Goal: Task Accomplishment & Management: Manage account settings

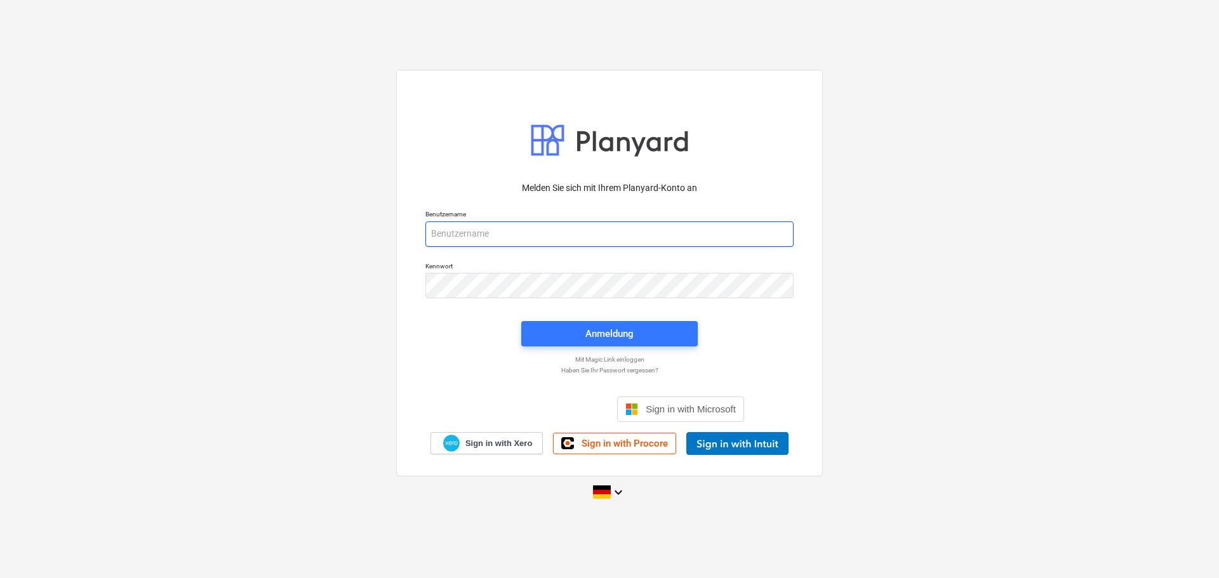
click at [536, 235] on input "email" at bounding box center [609, 233] width 368 height 25
type input "[PERSON_NAME][EMAIL_ADDRESS][DOMAIN_NAME]"
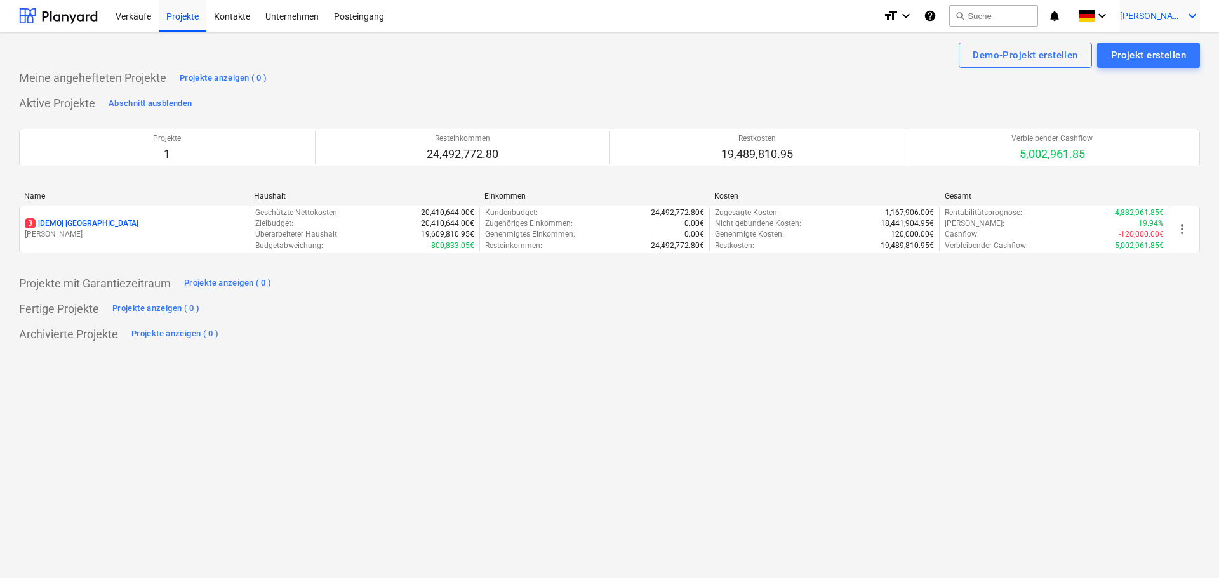
click at [1195, 16] on icon "keyboard_arrow_down" at bounding box center [1191, 15] width 15 height 15
click at [88, 18] on div at bounding box center [609, 289] width 1219 height 578
click at [122, 15] on div "Verkäufe" at bounding box center [133, 15] width 51 height 32
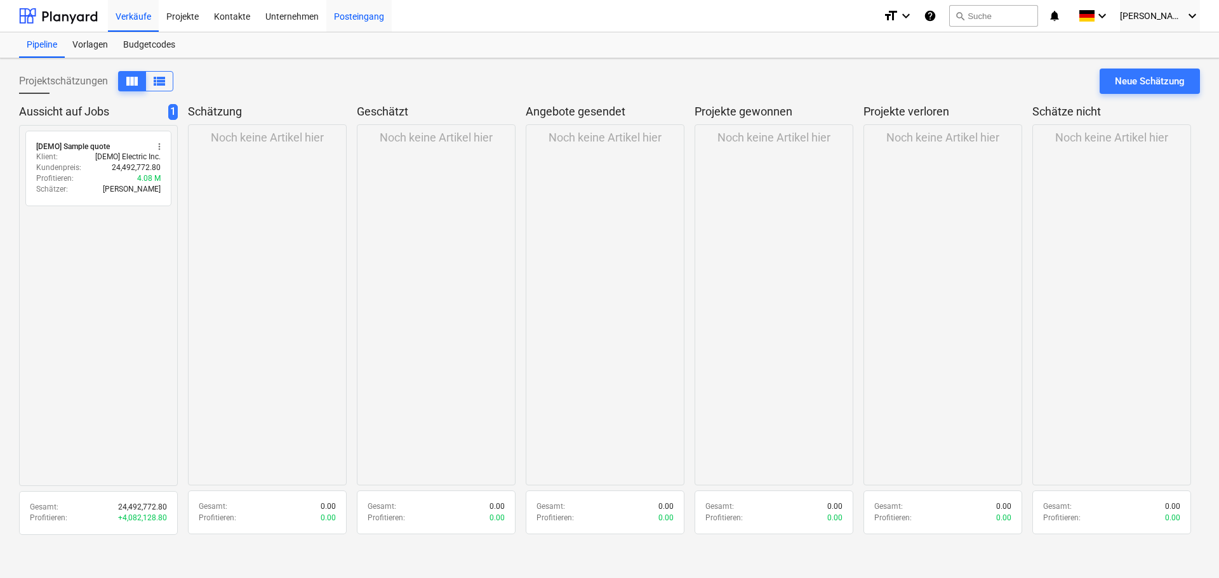
click at [371, 18] on div "Posteingang" at bounding box center [358, 15] width 65 height 32
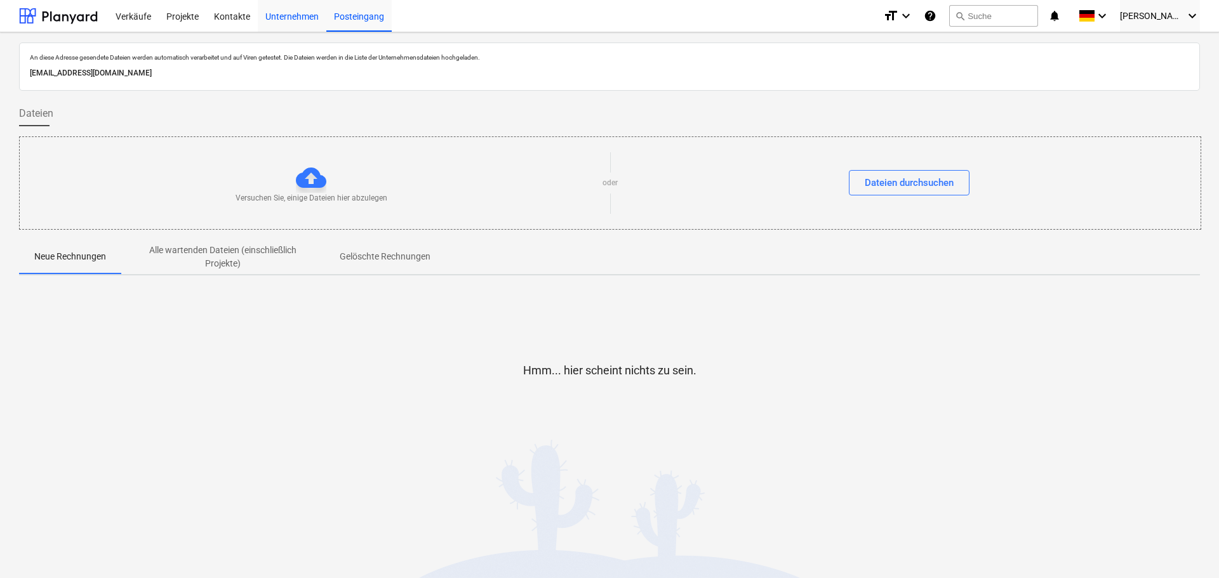
click at [291, 17] on div "Unternehmen" at bounding box center [292, 15] width 69 height 32
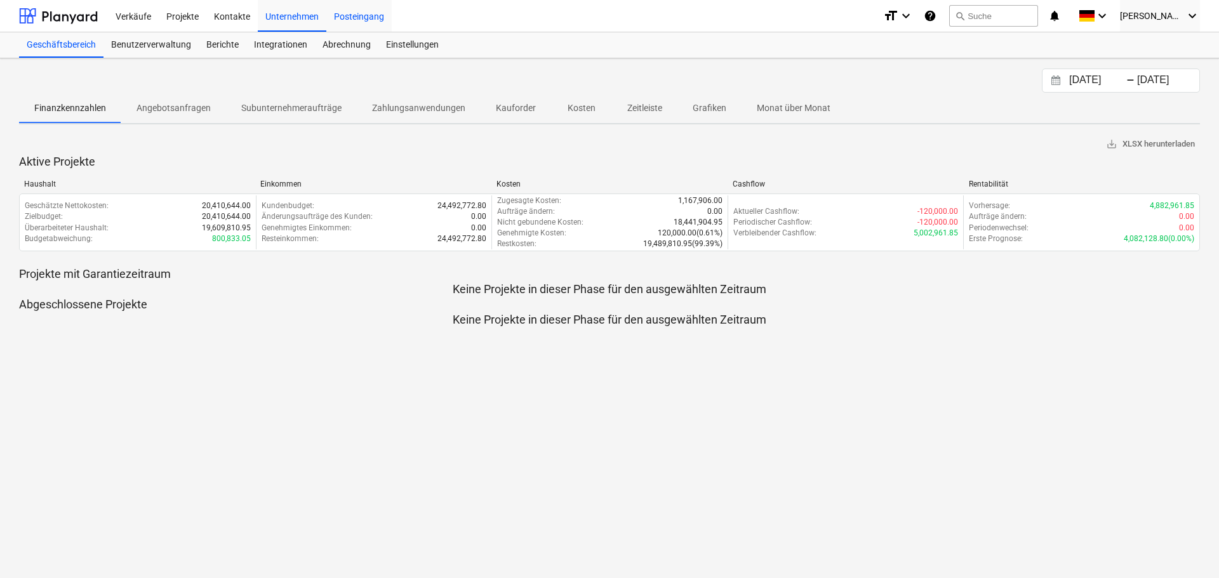
click at [364, 17] on div "Posteingang" at bounding box center [358, 15] width 65 height 32
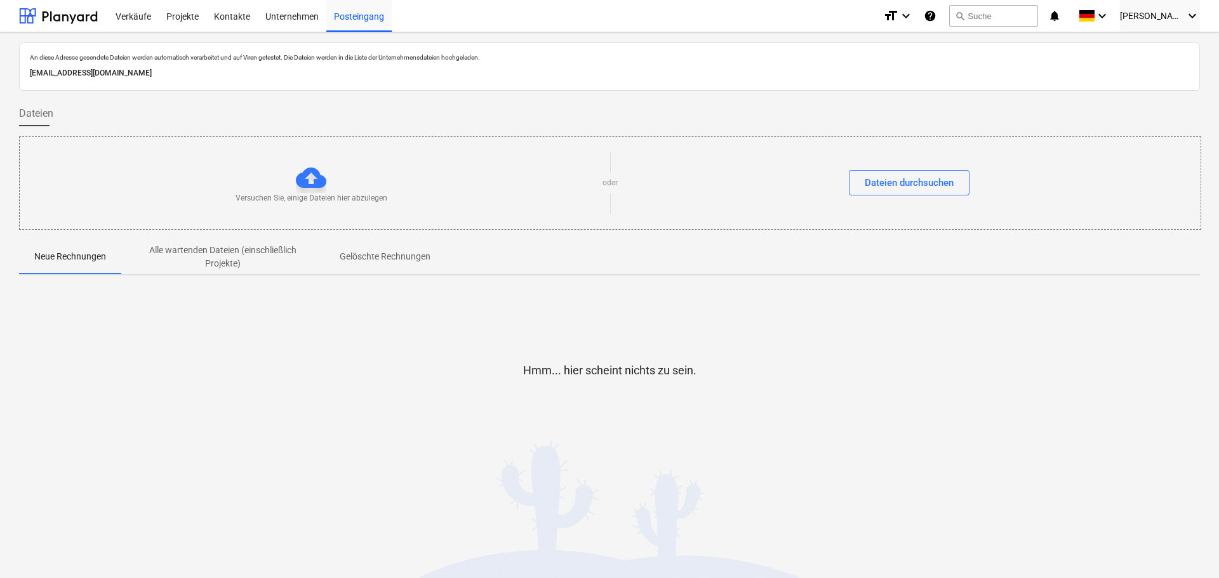
click at [282, 70] on p "[EMAIL_ADDRESS][DOMAIN_NAME]" at bounding box center [609, 73] width 1159 height 13
click at [1163, 17] on span "[PERSON_NAME]" at bounding box center [1151, 16] width 63 height 10
click at [1166, 52] on div "Einstellungen" at bounding box center [1161, 49] width 76 height 20
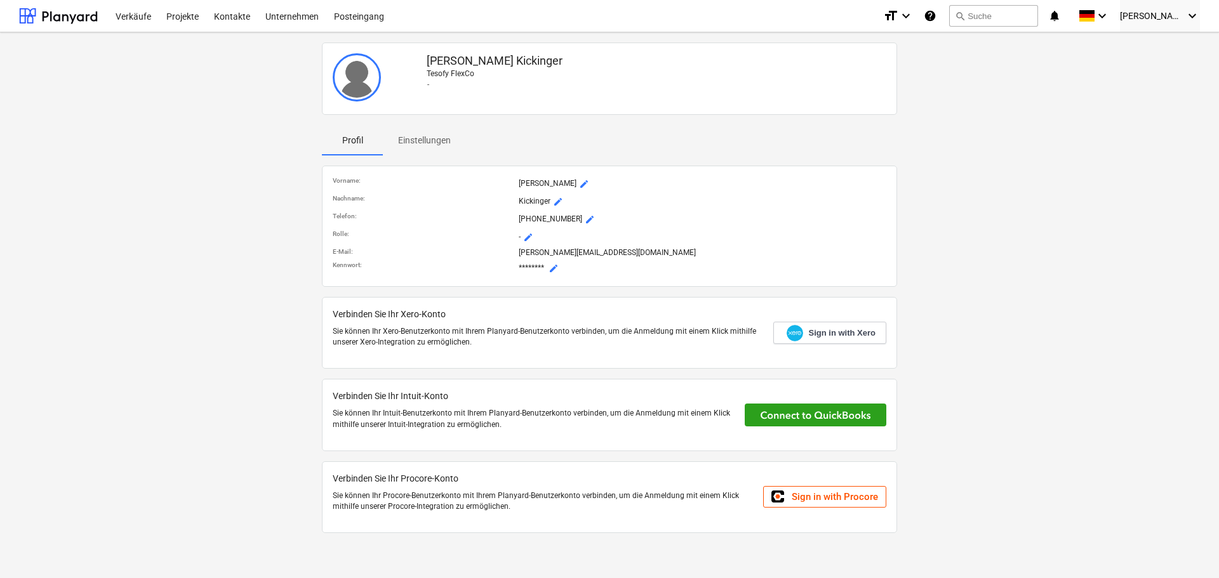
click at [936, 15] on icon "help" at bounding box center [929, 15] width 13 height 15
click at [336, 16] on div "Posteingang" at bounding box center [358, 15] width 65 height 32
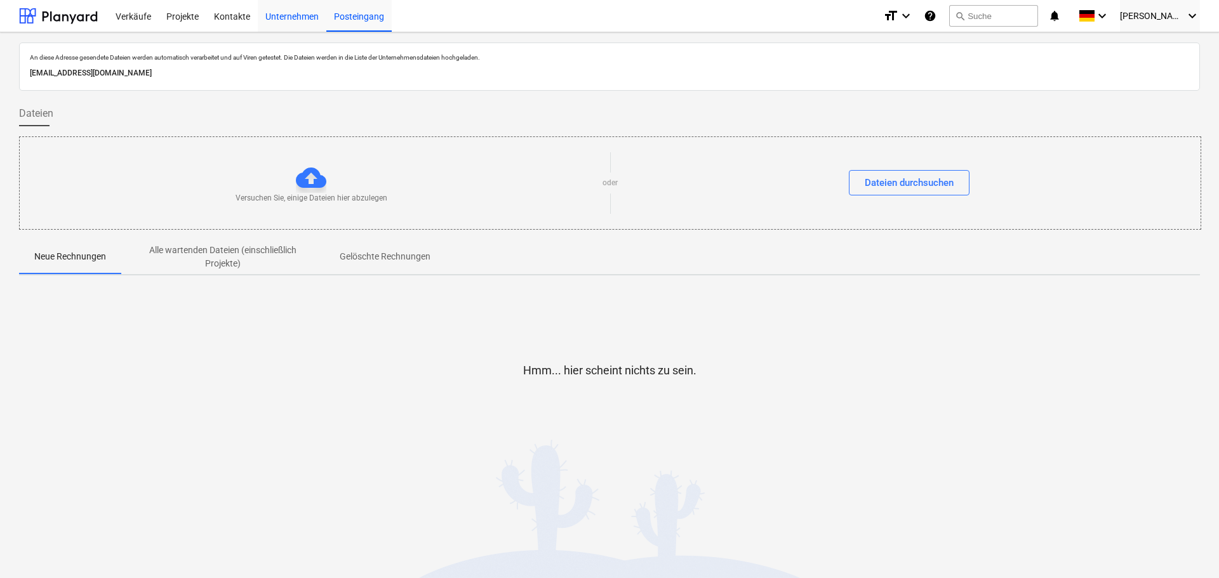
click at [315, 15] on div "Unternehmen" at bounding box center [292, 15] width 69 height 32
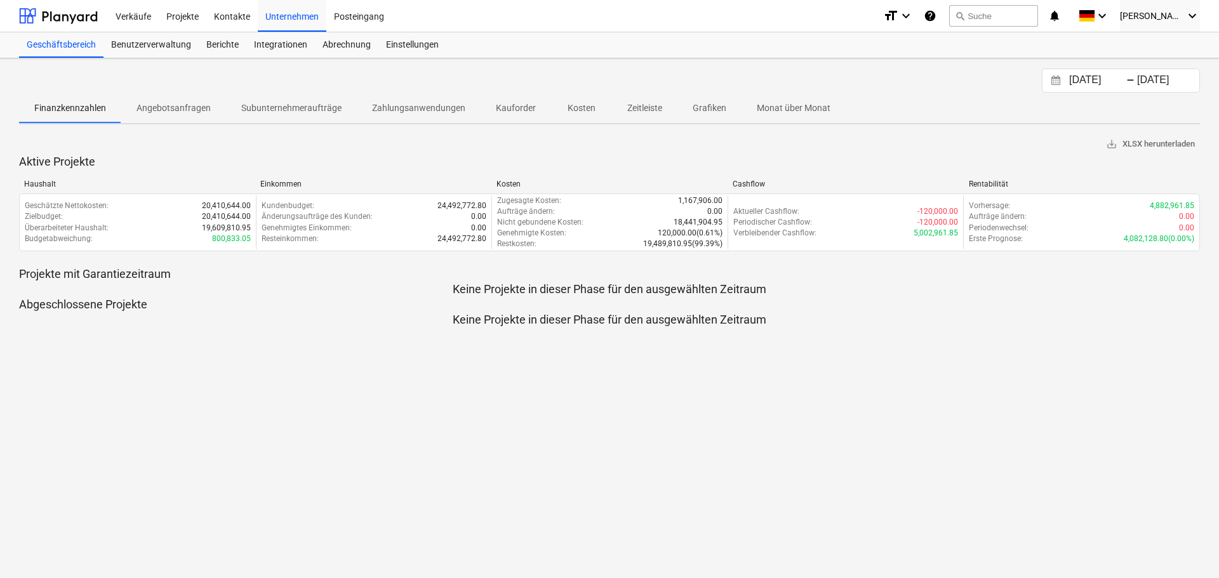
click at [721, 111] on span "Grafiken" at bounding box center [709, 108] width 64 height 21
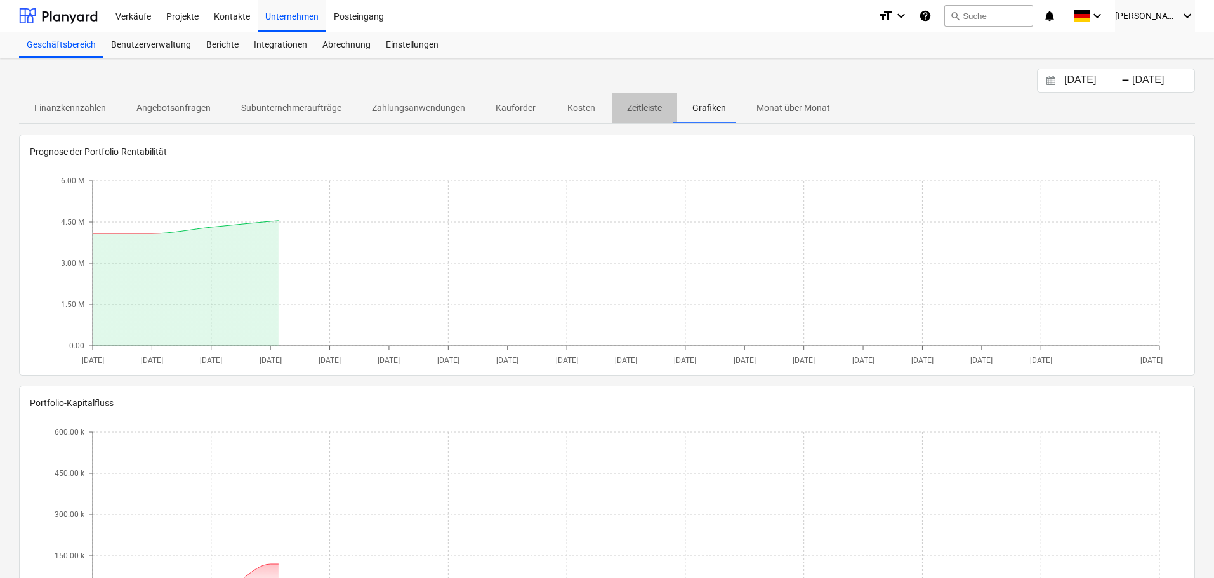
click at [612, 110] on span "Zeitleiste" at bounding box center [644, 108] width 65 height 21
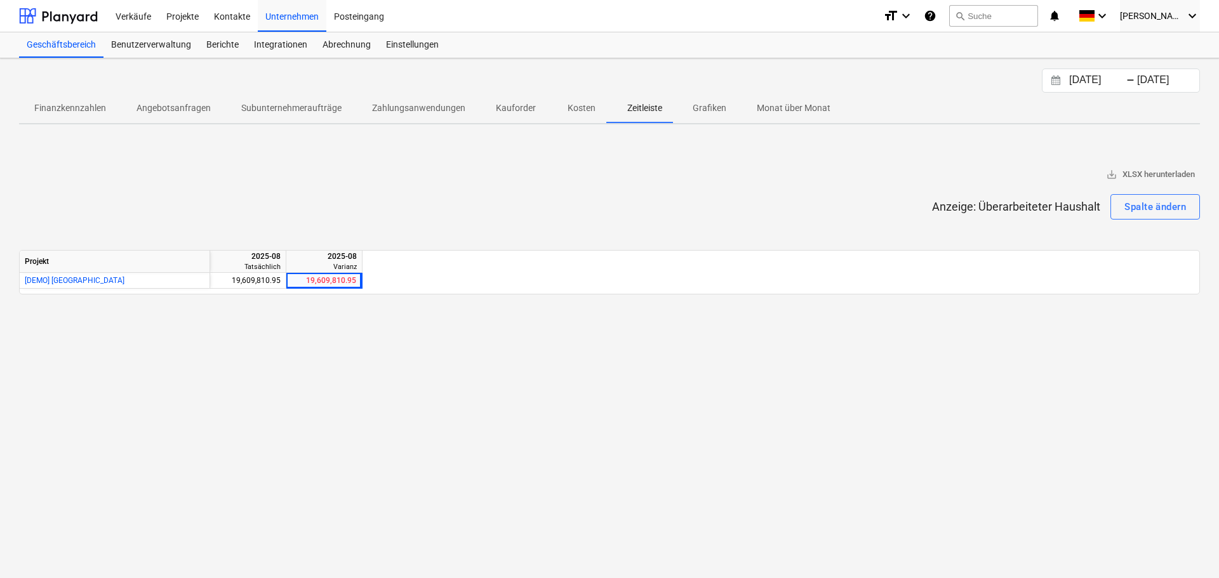
click at [566, 109] on p "Kosten" at bounding box center [581, 108] width 30 height 13
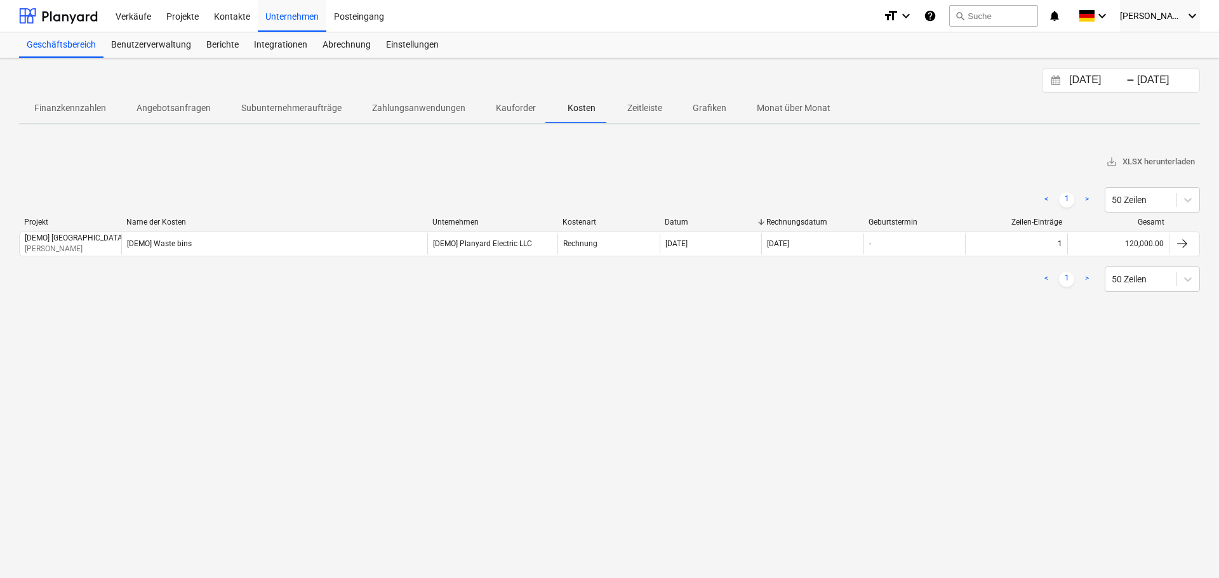
click at [658, 103] on span "Zeitleiste" at bounding box center [644, 108] width 65 height 21
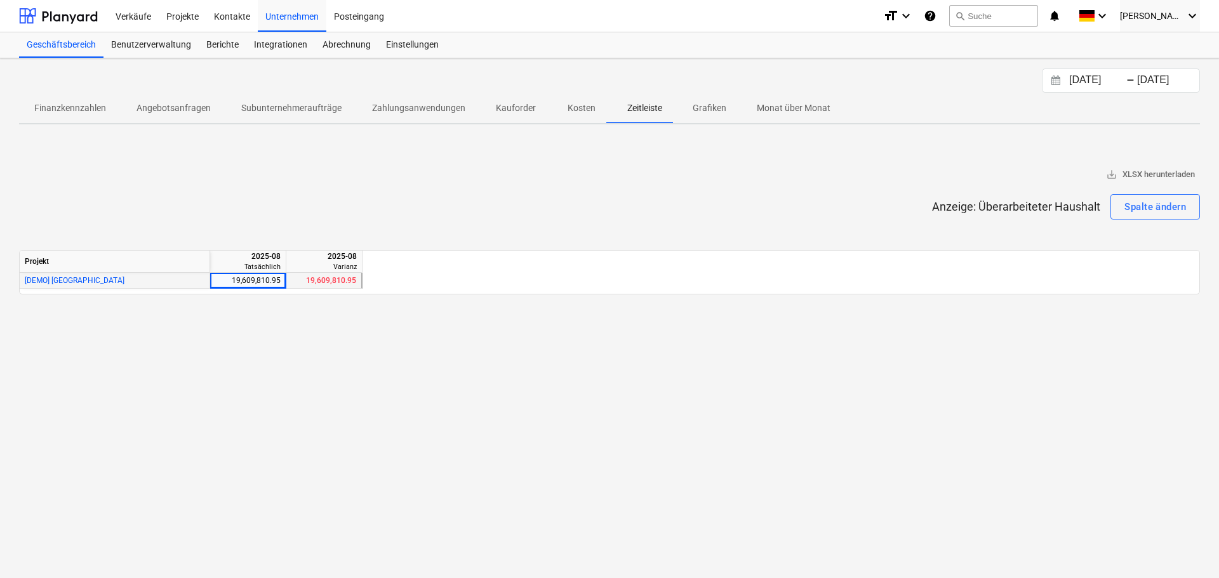
click at [332, 282] on div "19,609,810.95" at bounding box center [323, 281] width 65 height 16
click at [343, 327] on div "[DATE] Press the down arrow key to interact with the calendar and select a date…" at bounding box center [609, 318] width 1219 height 520
click at [154, 42] on div "Benutzerverwaltung" at bounding box center [150, 44] width 95 height 25
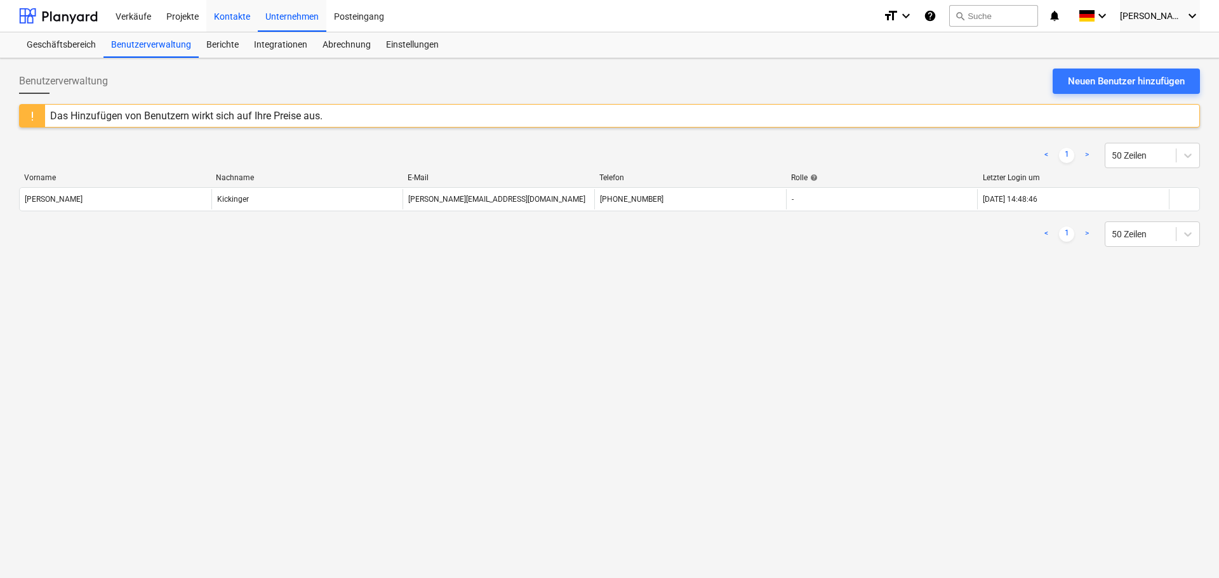
click at [240, 17] on div "Kontakte" at bounding box center [231, 15] width 51 height 32
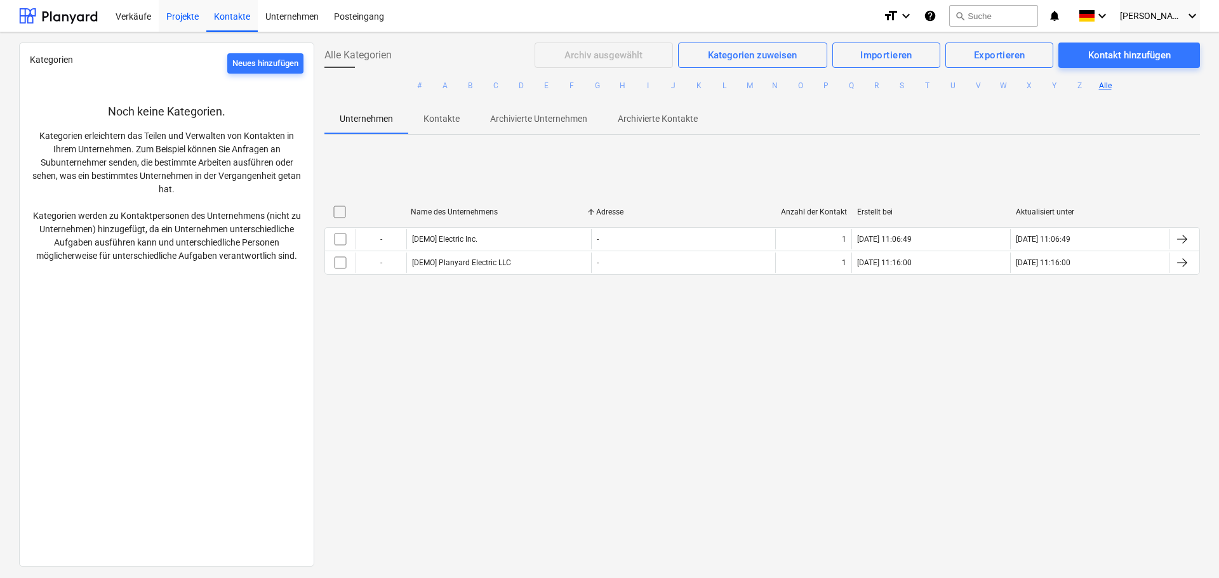
click at [190, 18] on div "Projekte" at bounding box center [183, 15] width 48 height 32
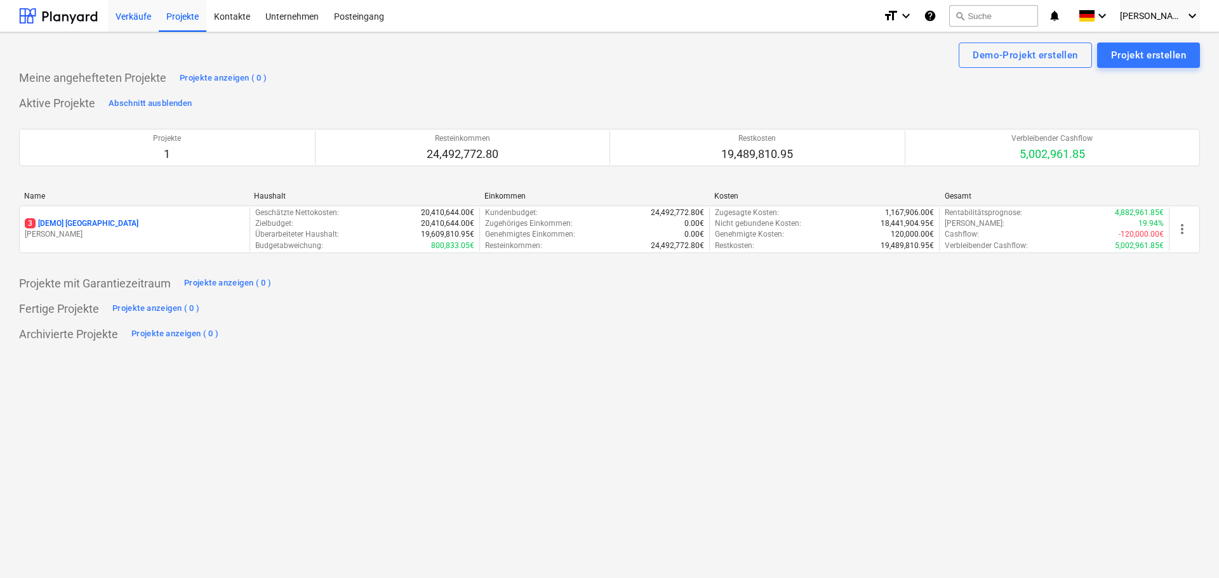
click at [138, 15] on div "Verkäufe" at bounding box center [133, 15] width 51 height 32
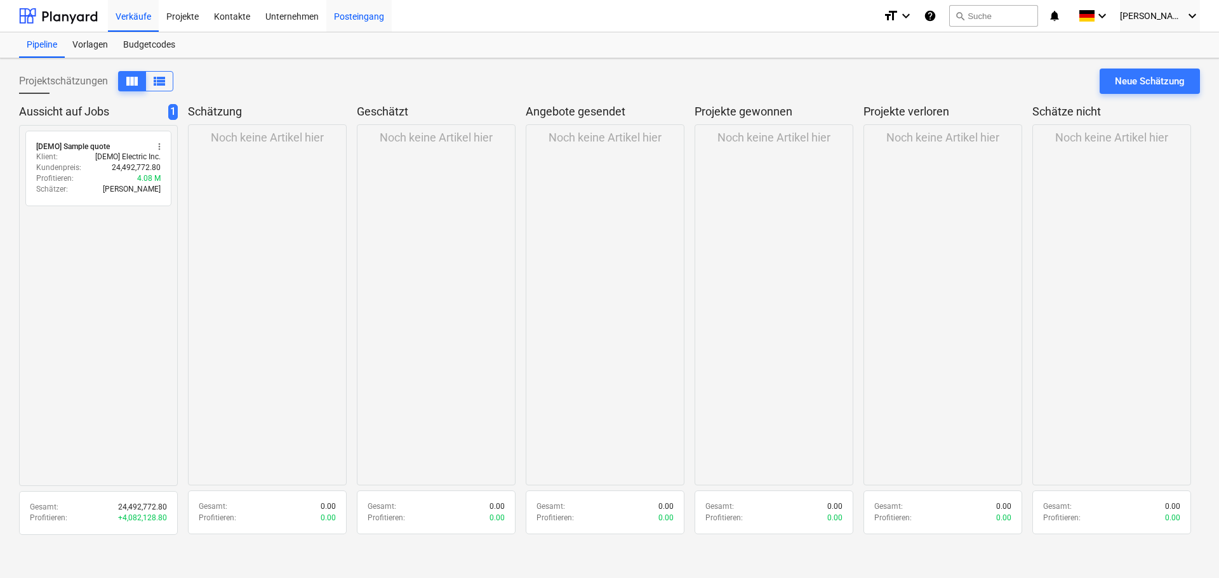
click at [369, 13] on div "Posteingang" at bounding box center [358, 15] width 65 height 32
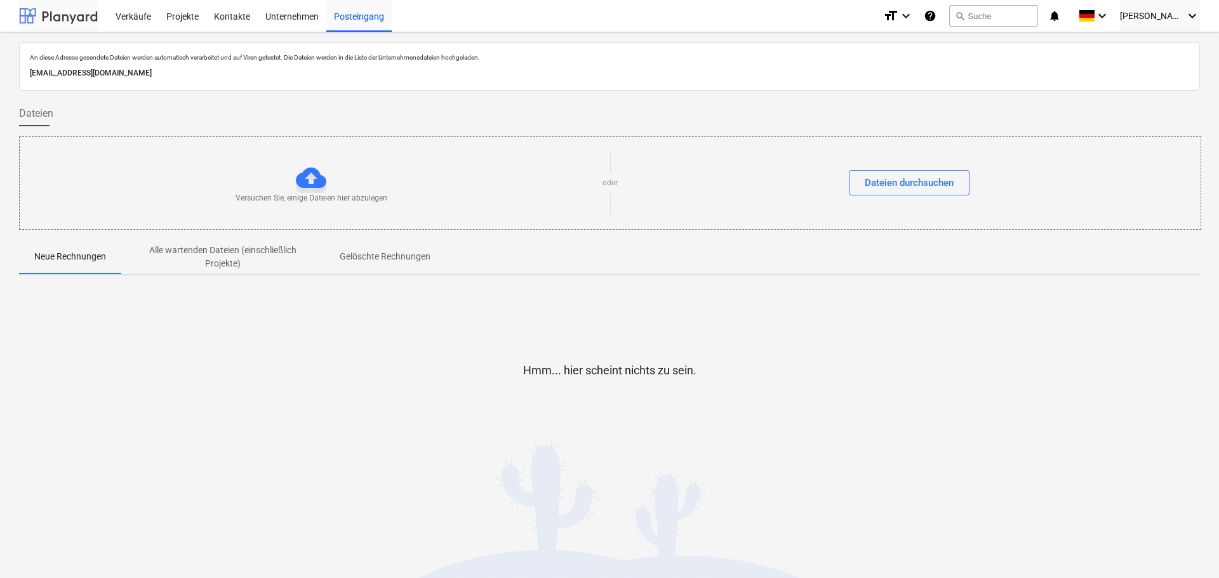
click at [62, 15] on div at bounding box center [58, 16] width 79 height 32
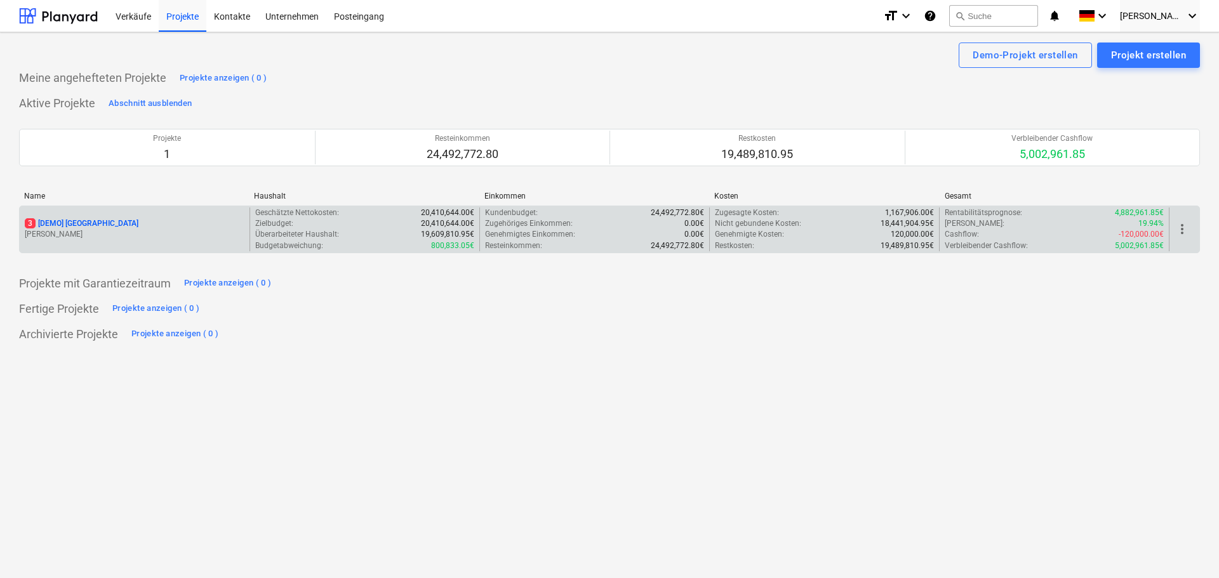
click at [103, 220] on p "3 [DEMO] [GEOGRAPHIC_DATA]" at bounding box center [82, 223] width 114 height 11
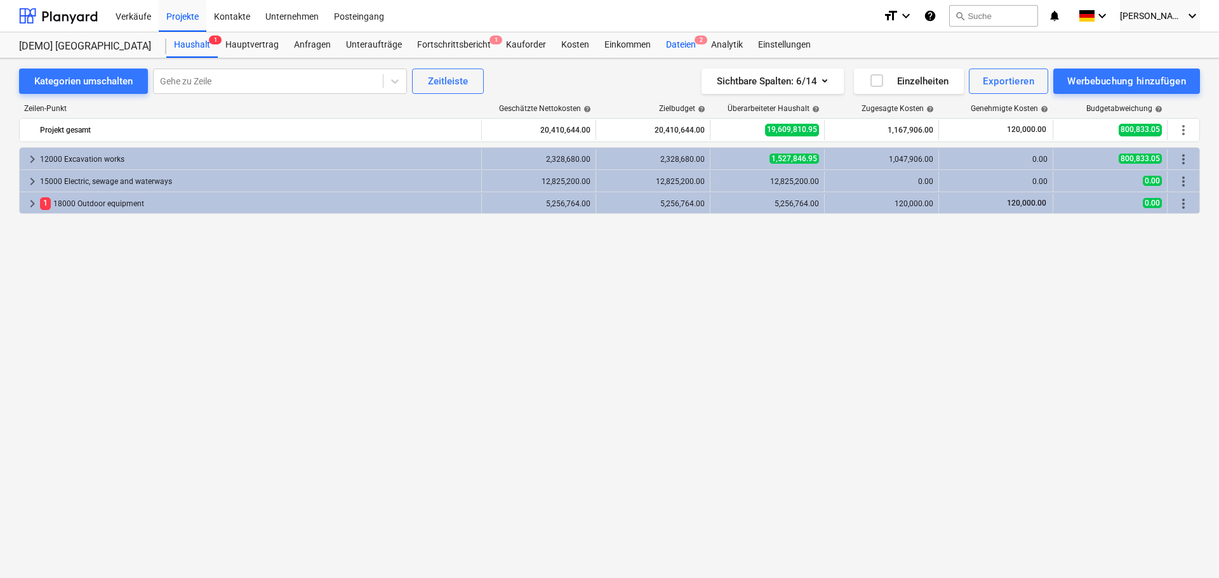
click at [673, 46] on div "Dateien 2" at bounding box center [680, 44] width 45 height 25
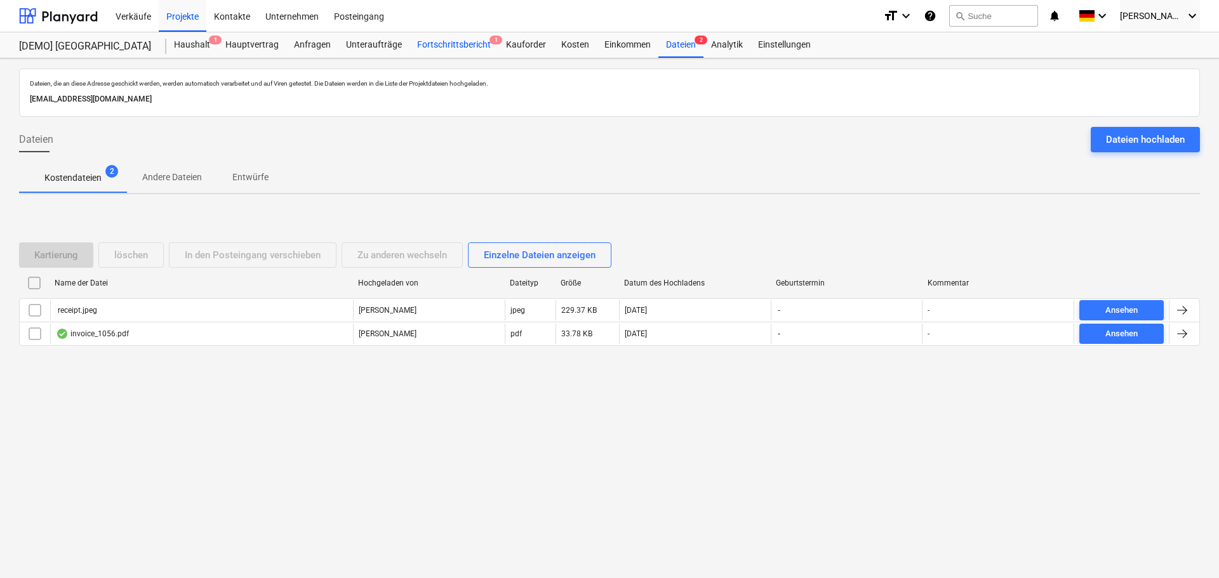
click at [442, 43] on div "Fortschrittsbericht 1" at bounding box center [453, 44] width 89 height 25
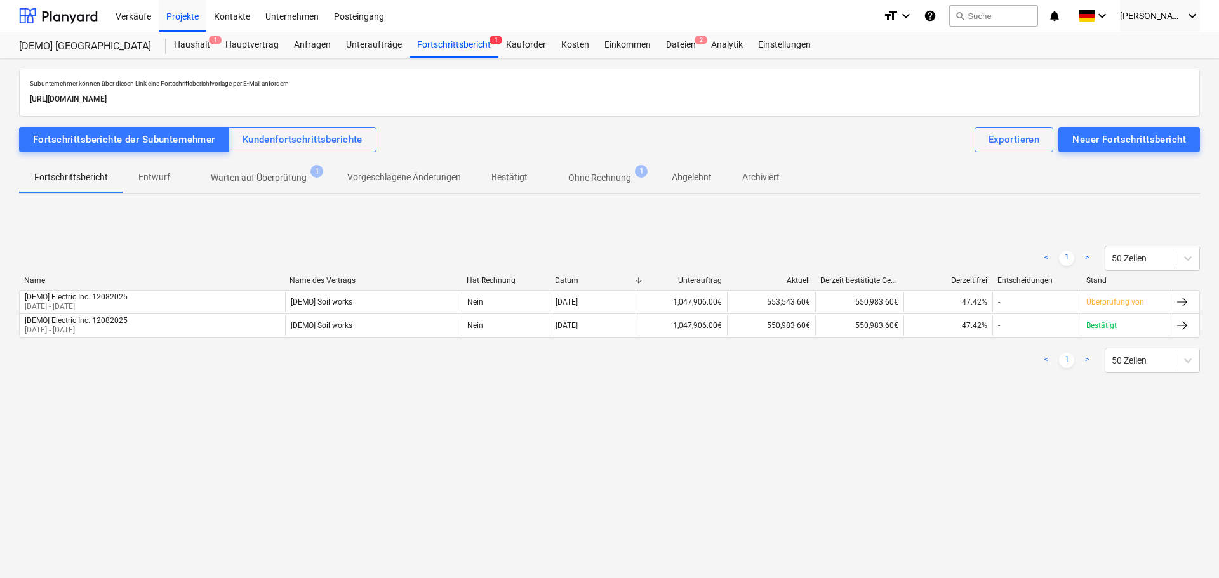
click at [244, 173] on p "Warten auf Überprüfung" at bounding box center [259, 177] width 96 height 13
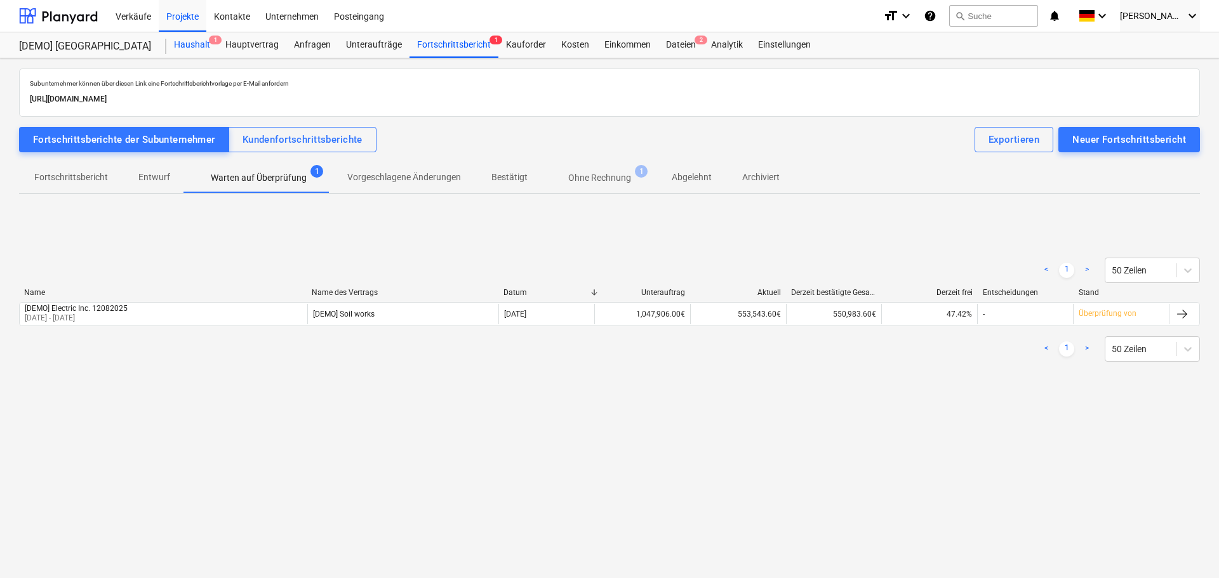
click at [193, 37] on div "Haushalt 1" at bounding box center [191, 44] width 51 height 25
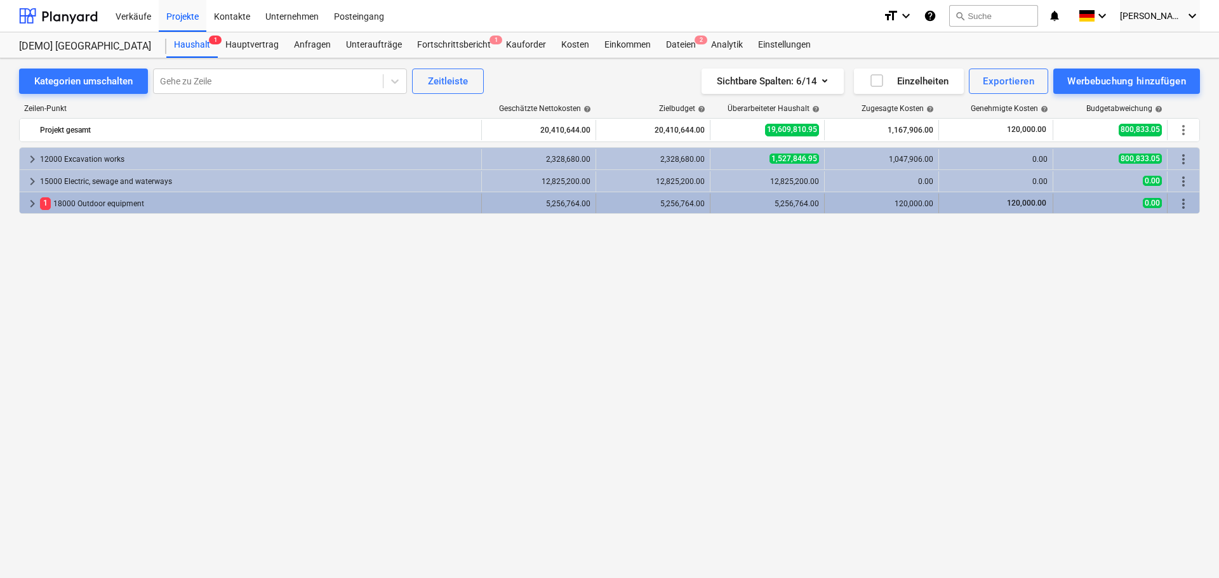
click at [26, 204] on span "keyboard_arrow_right" at bounding box center [32, 203] width 15 height 15
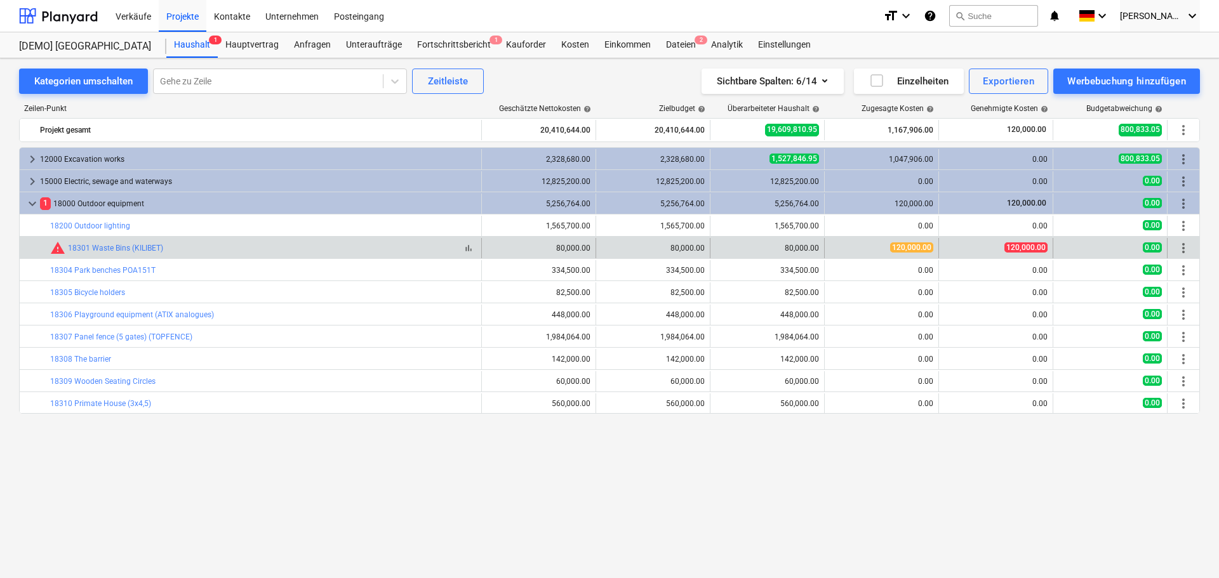
click at [60, 251] on span "warning" at bounding box center [57, 248] width 15 height 15
click at [164, 253] on div "bar_chart warning 18301 Waste Bins (KILIBET)" at bounding box center [263, 248] width 426 height 15
click at [146, 249] on link "18301 Waste Bins (KILIBET)" at bounding box center [115, 248] width 95 height 9
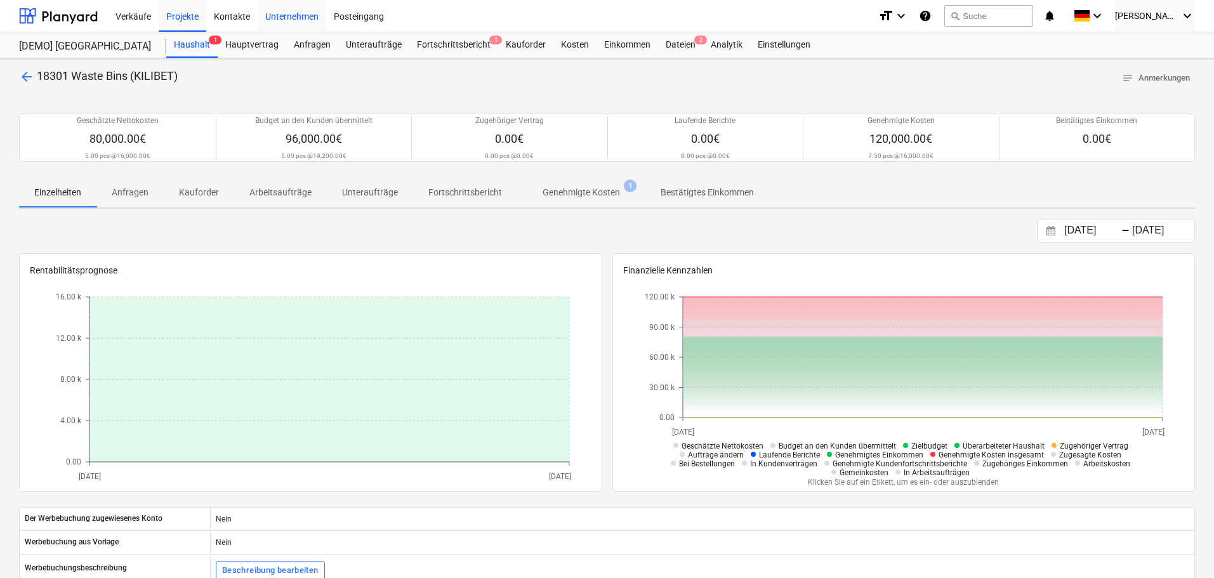
click at [293, 16] on div "Unternehmen" at bounding box center [292, 15] width 69 height 32
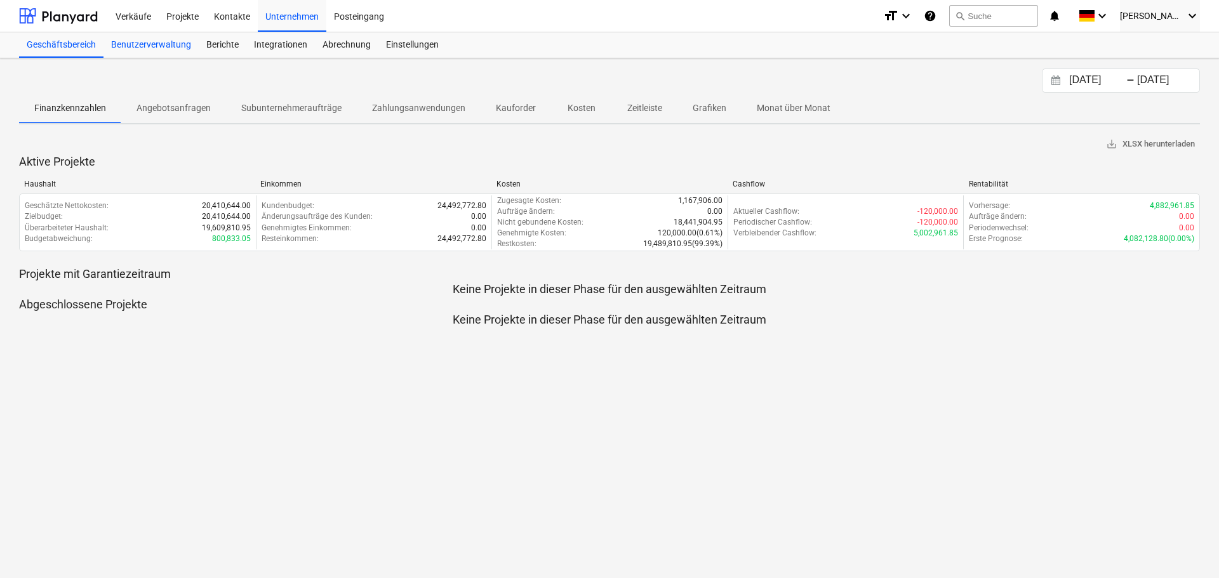
click at [168, 48] on div "Benutzerverwaltung" at bounding box center [150, 44] width 95 height 25
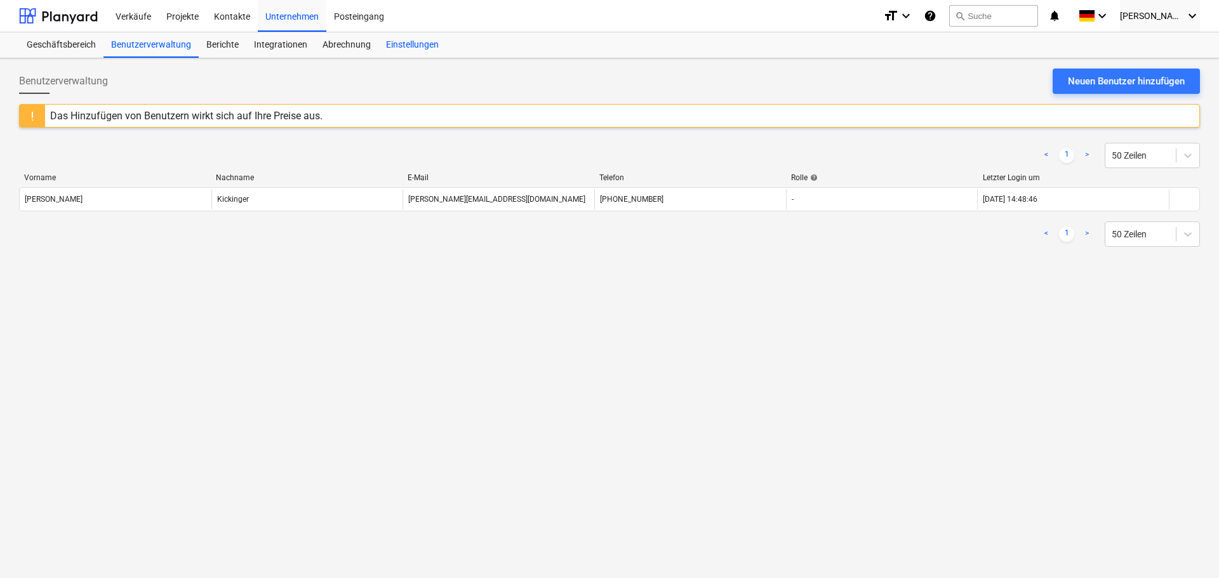
click at [397, 43] on div "Einstellungen" at bounding box center [412, 44] width 68 height 25
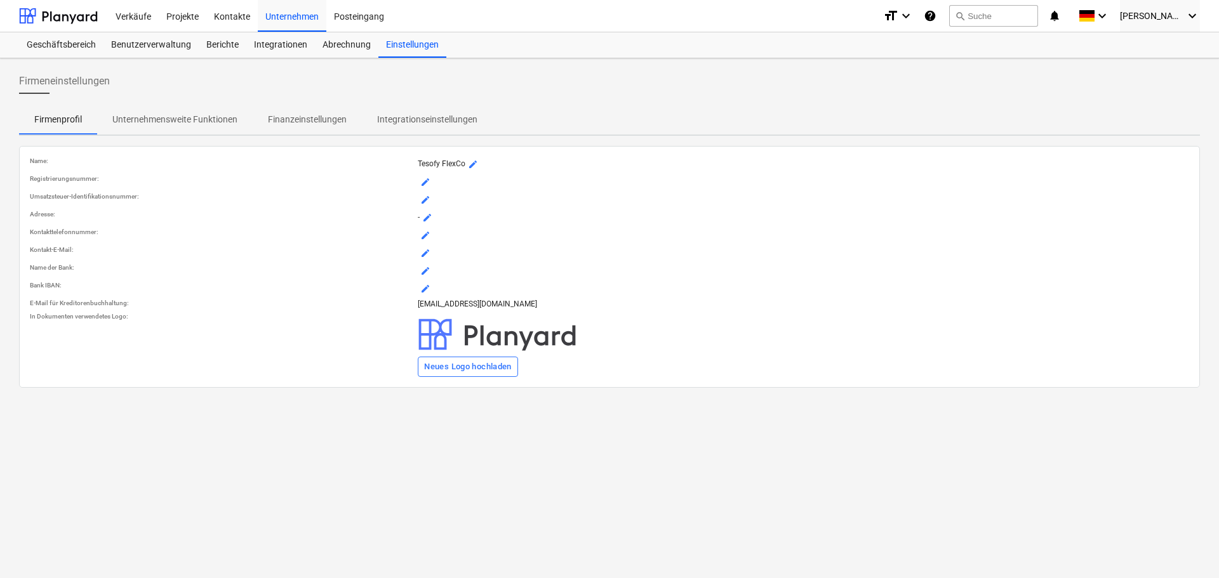
click at [178, 122] on p "Unternehmensweite Funktionen" at bounding box center [174, 119] width 125 height 13
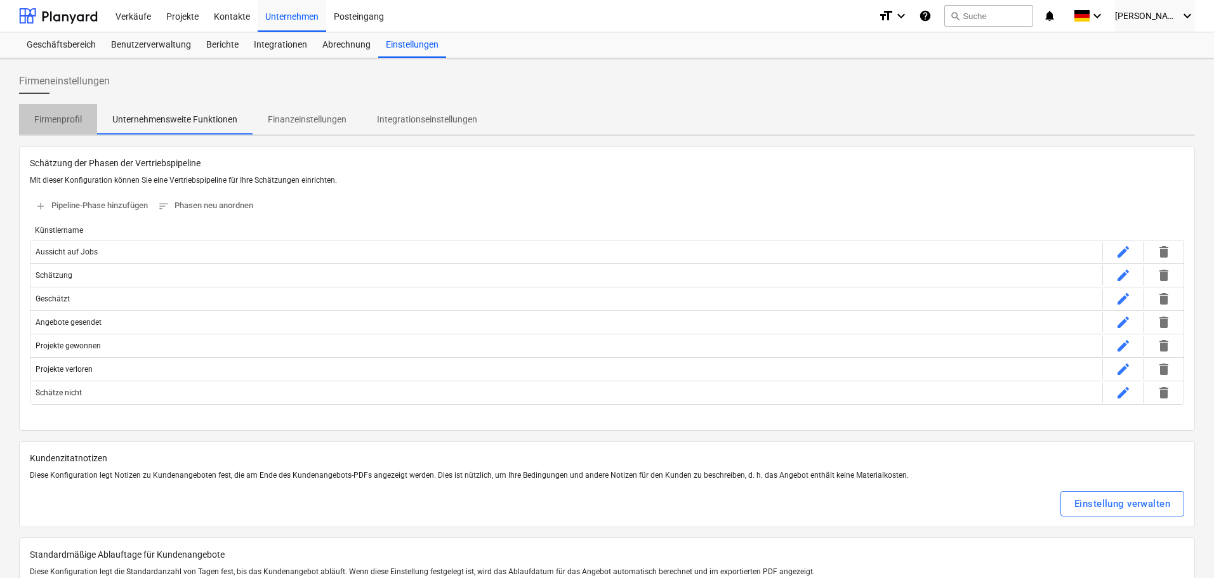
click at [79, 112] on span "Firmenprofil" at bounding box center [58, 119] width 78 height 21
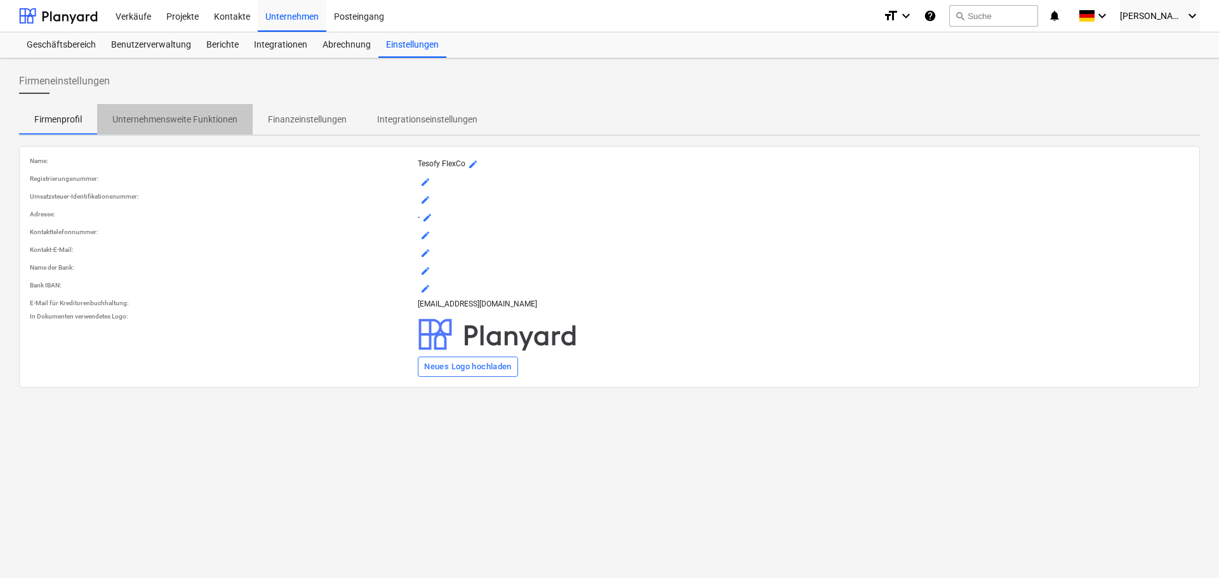
click at [228, 114] on p "Unternehmensweite Funktionen" at bounding box center [174, 119] width 125 height 13
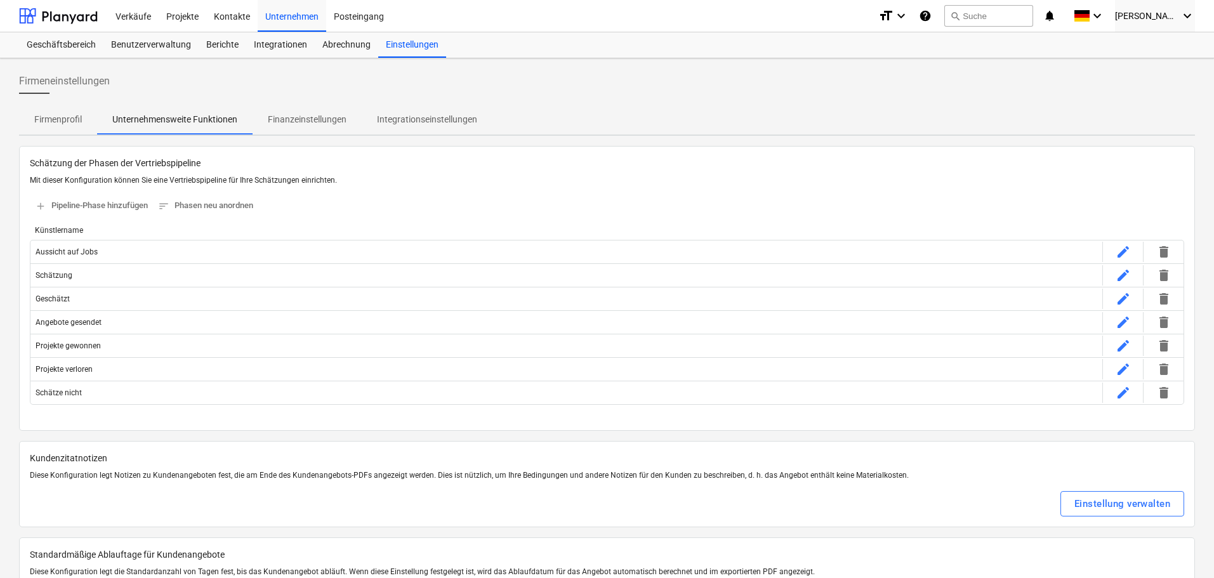
click at [319, 117] on p "Finanzeinstellungen" at bounding box center [307, 119] width 79 height 13
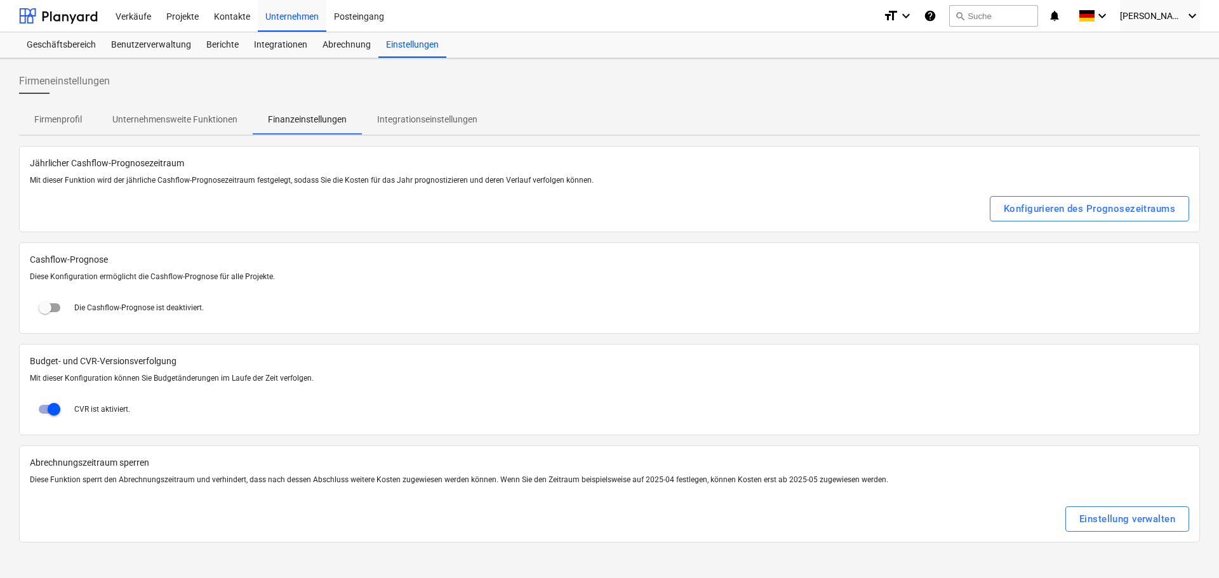
click at [453, 119] on p "Integrationseinstellungen" at bounding box center [427, 119] width 100 height 13
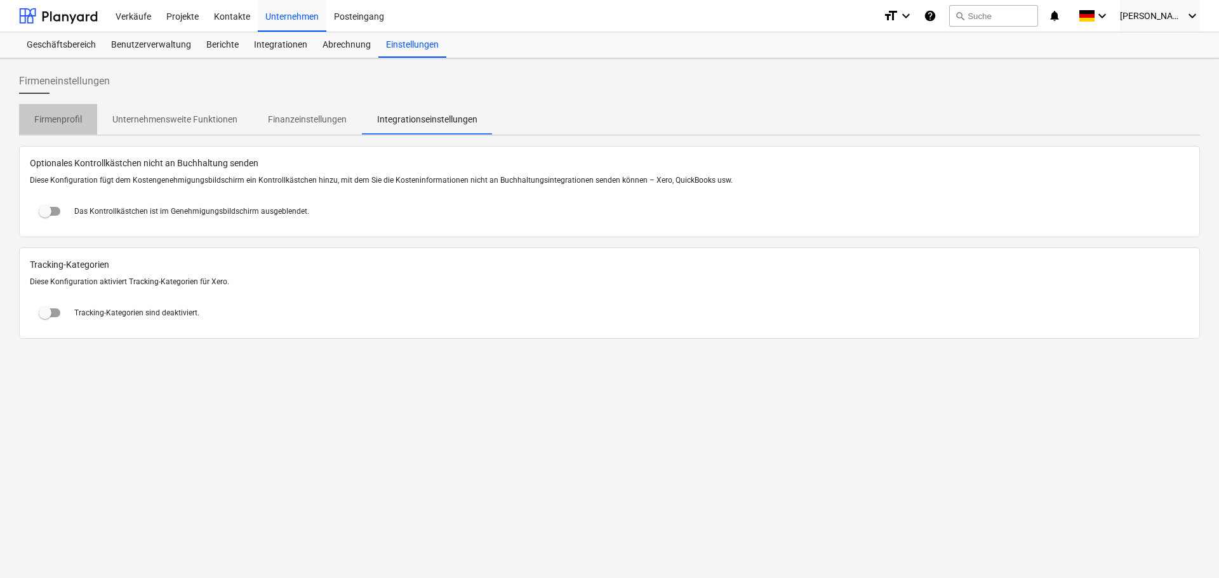
click at [41, 117] on p "Firmenprofil" at bounding box center [58, 119] width 48 height 13
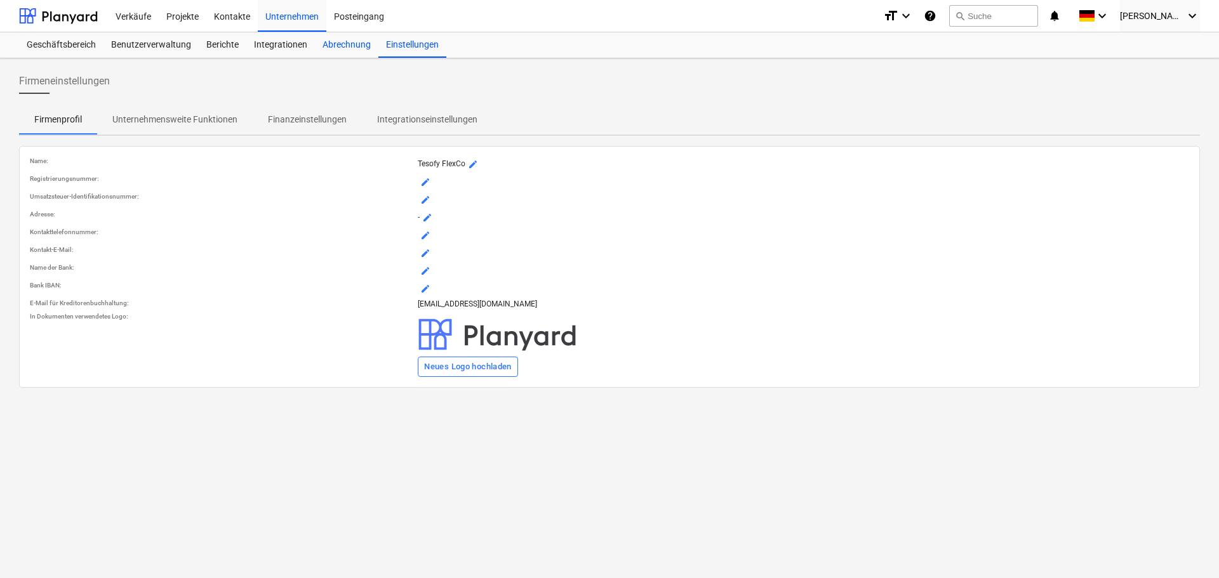
click at [353, 56] on div "Abrechnung" at bounding box center [346, 44] width 63 height 25
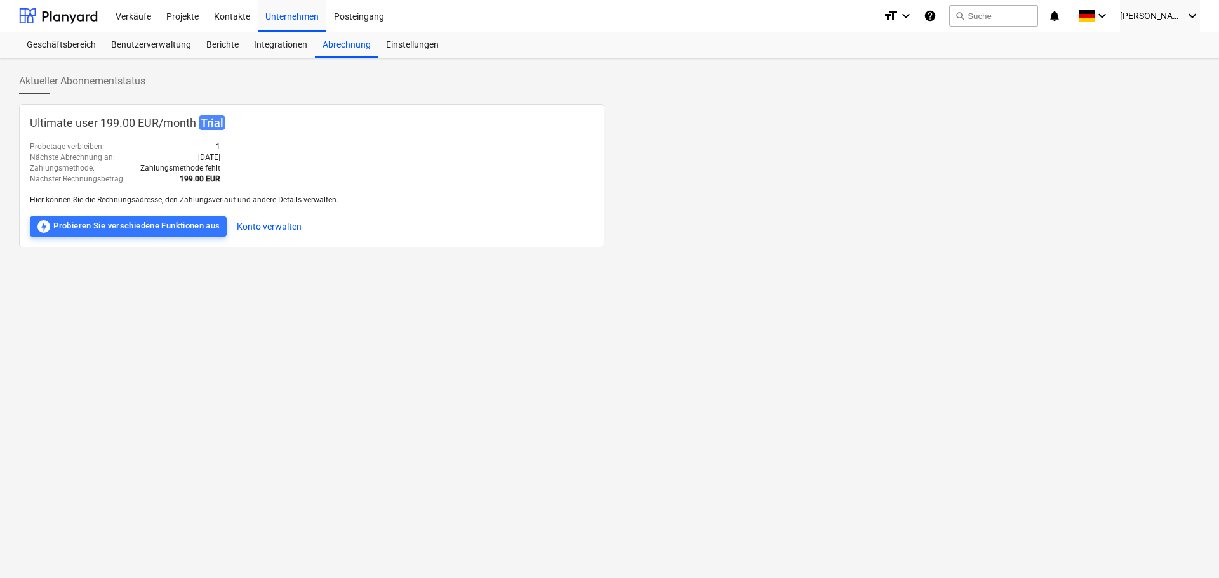
click at [221, 125] on span "Trial" at bounding box center [212, 123] width 27 height 15
click at [307, 124] on p "Ultimate user 199.00 EUR / month Trial" at bounding box center [312, 123] width 564 height 17
click at [285, 230] on button "Konto verwalten" at bounding box center [269, 226] width 65 height 20
